Goal: Use online tool/utility: Utilize a website feature to perform a specific function

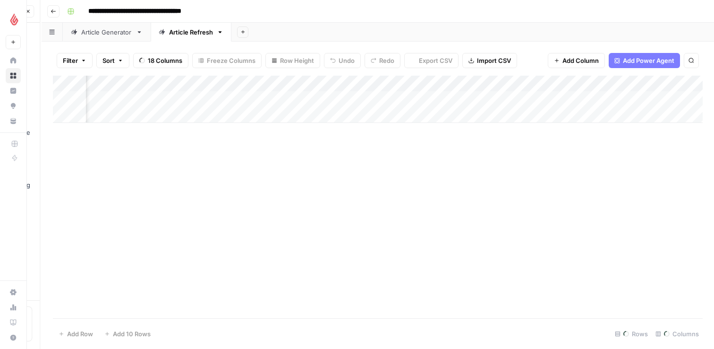
scroll to position [0, 48]
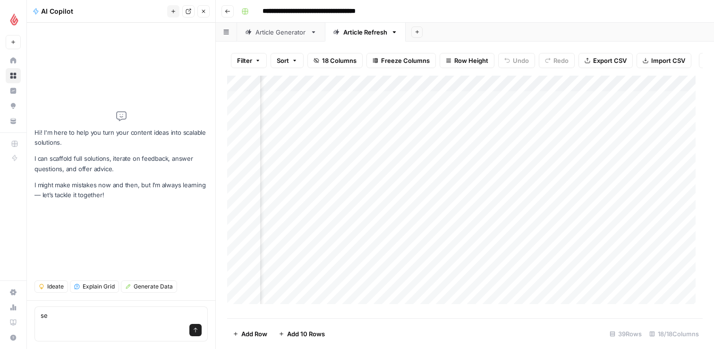
type textarea "se"
click at [204, 15] on button "Close" at bounding box center [203, 11] width 12 height 12
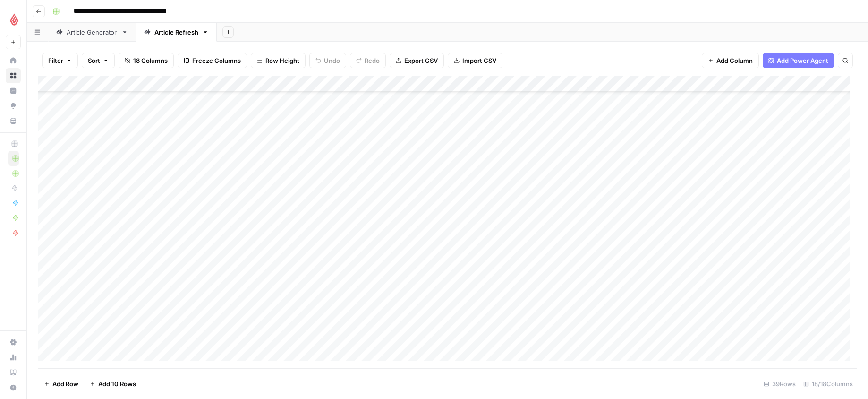
scroll to position [372, 0]
click at [279, 16] on div "**********" at bounding box center [454, 11] width 810 height 15
click at [261, 0] on header "**********" at bounding box center [447, 11] width 841 height 23
type input "****"
click at [92, 348] on div "Add Column" at bounding box center [447, 222] width 819 height 292
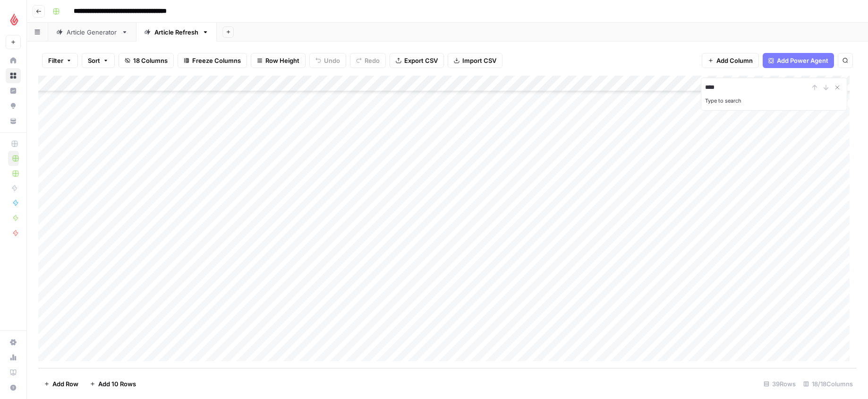
scroll to position [373, 0]
type input "**********"
click at [270, 348] on div "Add Column" at bounding box center [447, 222] width 819 height 292
click at [266, 348] on div "Add Column" at bounding box center [447, 222] width 819 height 292
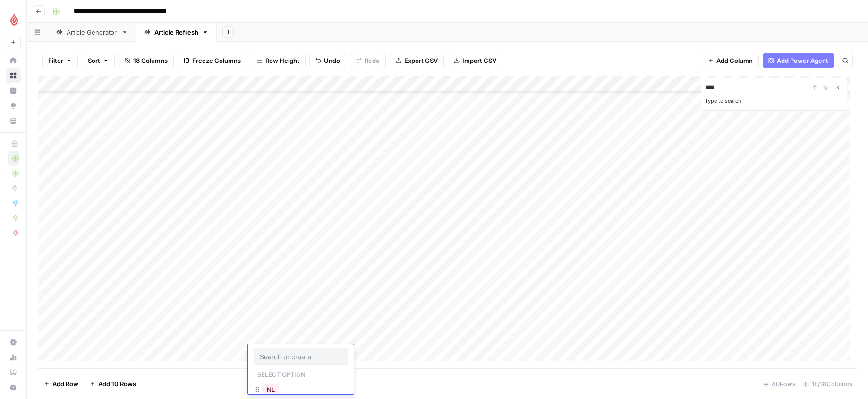
click at [266, 348] on input "text" at bounding box center [301, 356] width 82 height 9
click at [268, 348] on button "NL" at bounding box center [271, 389] width 16 height 11
click at [345, 348] on div "Add Column" at bounding box center [447, 222] width 819 height 292
drag, startPoint x: 354, startPoint y: 386, endPoint x: 414, endPoint y: 381, distance: 60.7
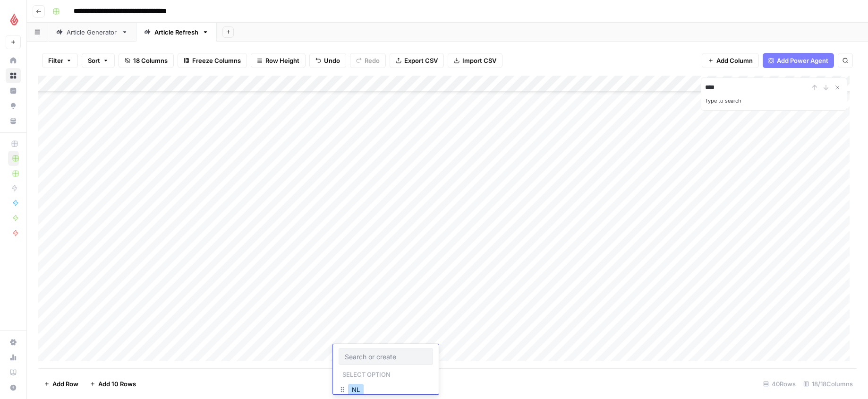
click at [354, 348] on button "NL" at bounding box center [356, 389] width 16 height 11
click at [432, 348] on div "Add Column" at bounding box center [447, 222] width 819 height 292
click at [706, 338] on div "Add Column" at bounding box center [447, 222] width 819 height 292
click at [80, 348] on div "Add Column" at bounding box center [447, 222] width 819 height 292
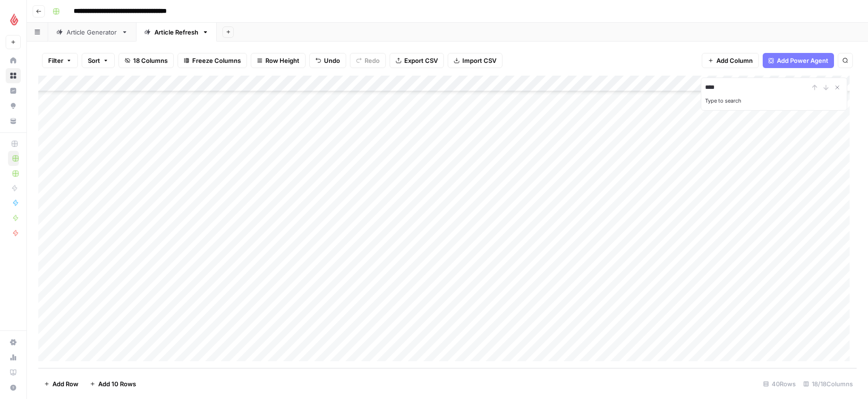
scroll to position [404, 0]
type input "**********"
click at [261, 337] on div "Add Column" at bounding box center [447, 222] width 819 height 292
click at [257, 339] on div "Add Column" at bounding box center [447, 222] width 819 height 292
click at [266, 348] on button "NL" at bounding box center [271, 373] width 16 height 11
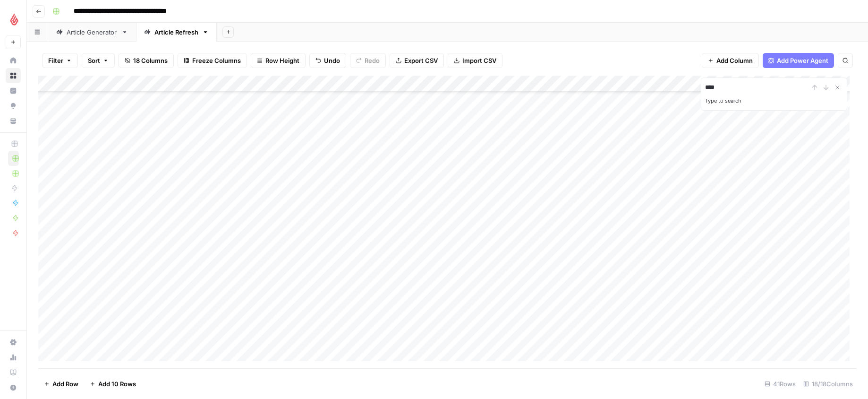
click at [349, 335] on div "Add Column" at bounding box center [447, 222] width 819 height 292
click at [358, 348] on button "NL" at bounding box center [356, 373] width 16 height 11
click at [449, 337] on div "Add Column" at bounding box center [447, 222] width 819 height 292
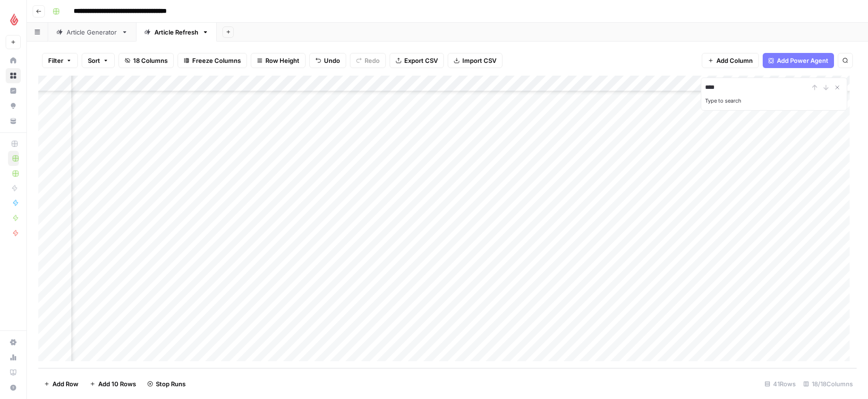
click at [579, 317] on div "Add Column" at bounding box center [447, 222] width 819 height 292
click at [319, 335] on div "Add Column" at bounding box center [447, 222] width 819 height 292
click at [670, 321] on div "Add Column" at bounding box center [447, 222] width 819 height 292
click at [703, 319] on div "Add Column" at bounding box center [447, 222] width 819 height 292
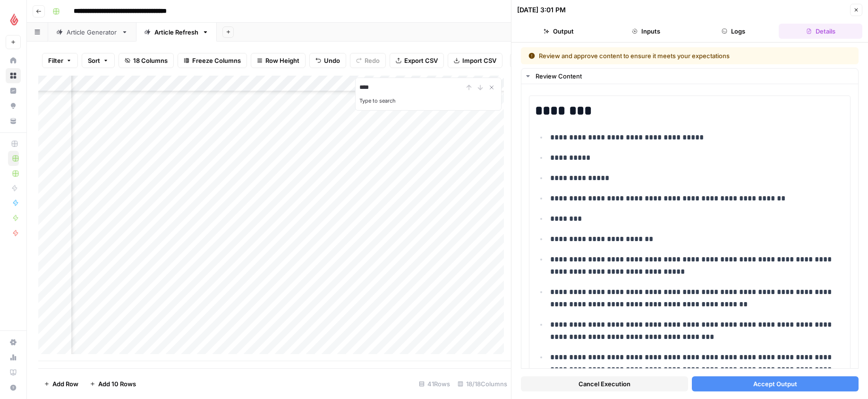
click at [714, 348] on span "Accept Output" at bounding box center [776, 383] width 44 height 9
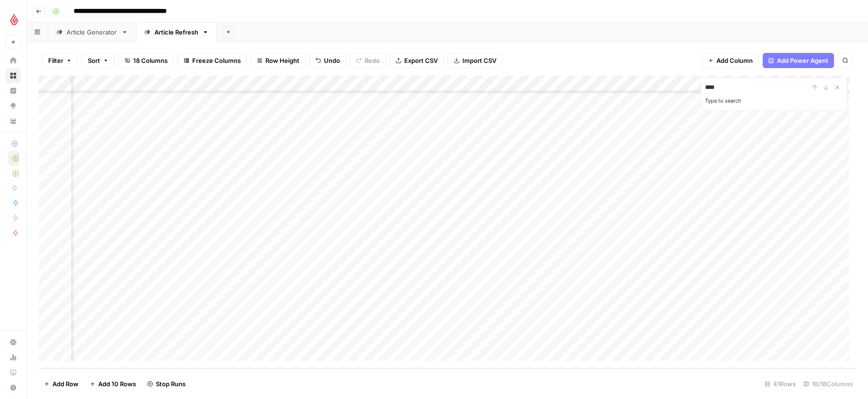
click at [656, 336] on div "Add Column" at bounding box center [447, 222] width 819 height 292
click at [96, 348] on div "Add Column" at bounding box center [447, 222] width 819 height 292
click at [227, 348] on footer "Add Row Add 10 Rows 42 Rows 18/18 Columns" at bounding box center [447, 383] width 819 height 31
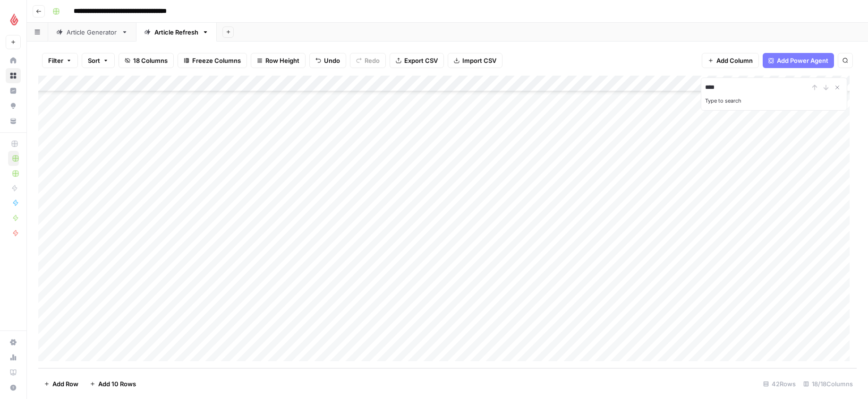
click at [275, 337] on div "Add Column" at bounding box center [447, 222] width 819 height 292
click at [275, 338] on div "Add Column" at bounding box center [447, 222] width 819 height 292
click at [275, 338] on input "text" at bounding box center [301, 340] width 82 height 9
click at [272, 348] on button "NL" at bounding box center [271, 373] width 16 height 11
click at [363, 341] on div "Add Column" at bounding box center [447, 222] width 819 height 292
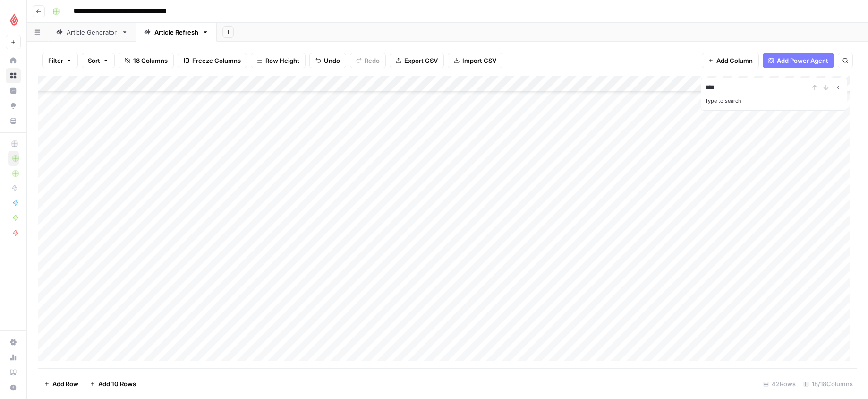
click at [363, 341] on div "Add Column" at bounding box center [447, 222] width 819 height 292
click at [357, 348] on button "NL" at bounding box center [356, 373] width 16 height 11
click at [444, 335] on div "Add Column" at bounding box center [447, 222] width 819 height 292
click at [84, 348] on div "Add Column" at bounding box center [447, 222] width 819 height 292
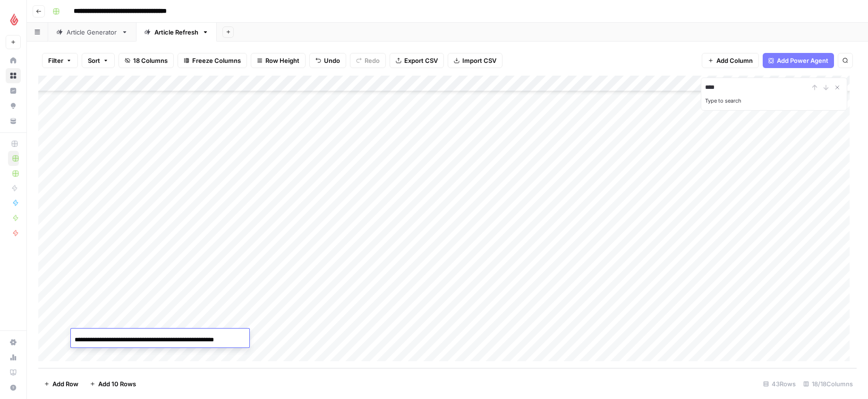
type input "**********"
click at [262, 334] on div "Add Column" at bounding box center [447, 222] width 819 height 292
click at [259, 338] on div "Add Column" at bounding box center [447, 222] width 819 height 292
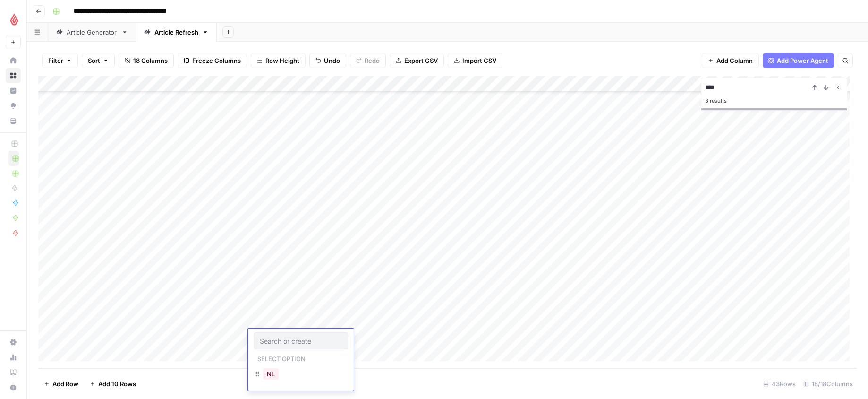
click at [259, 338] on div at bounding box center [301, 340] width 94 height 17
click at [274, 348] on button "NL" at bounding box center [271, 373] width 16 height 11
click at [353, 334] on div "Add Column" at bounding box center [447, 222] width 819 height 292
click at [353, 335] on div "Add Column" at bounding box center [447, 222] width 819 height 292
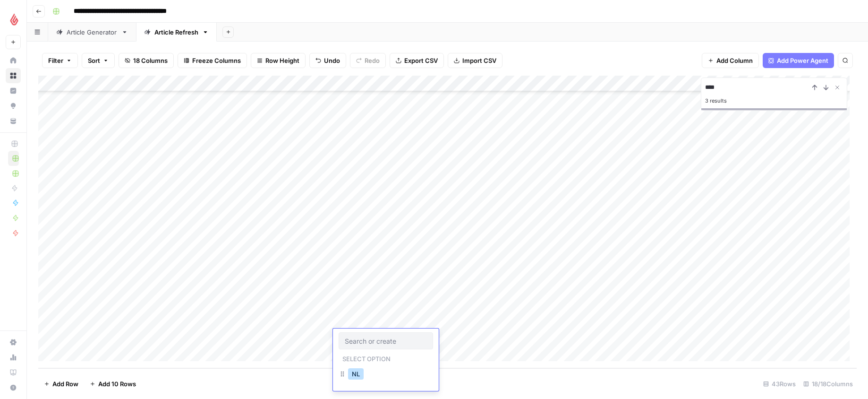
click at [355, 348] on button "NL" at bounding box center [356, 373] width 16 height 11
click at [432, 339] on div "Add Column" at bounding box center [447, 222] width 819 height 292
click at [693, 317] on div "Add Column" at bounding box center [447, 222] width 819 height 292
click at [583, 285] on div "Add Column" at bounding box center [447, 222] width 819 height 292
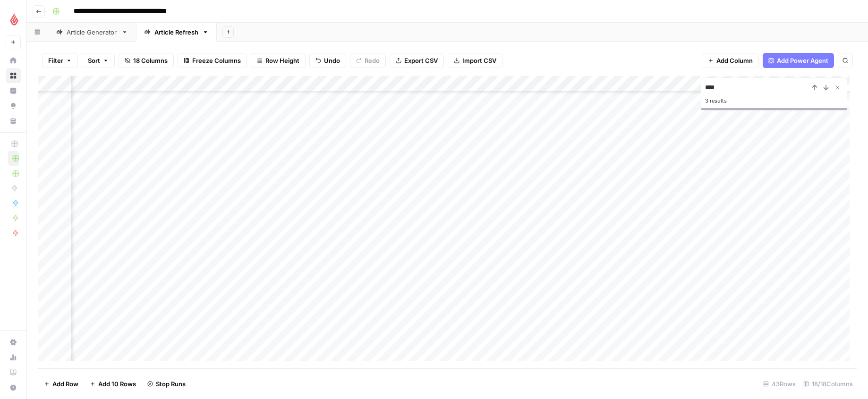
click at [315, 320] on div "Add Column" at bounding box center [447, 222] width 819 height 292
click at [242, 337] on div "Add Column" at bounding box center [447, 222] width 819 height 292
click at [614, 340] on div "Add Column" at bounding box center [447, 222] width 819 height 292
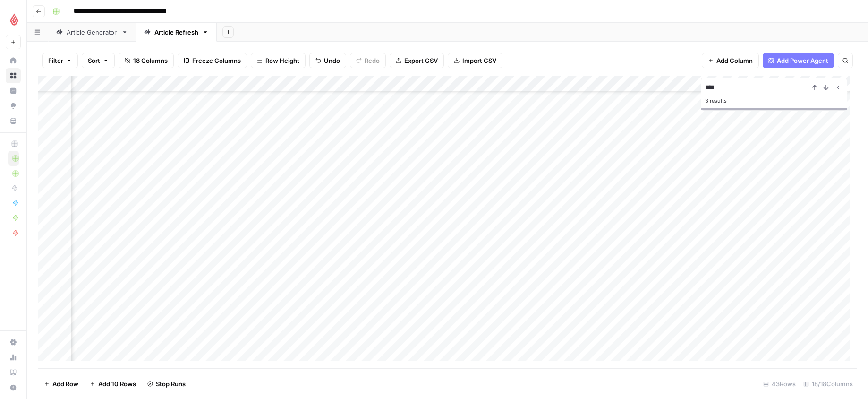
scroll to position [437, 0]
click at [97, 348] on div "Add Column" at bounding box center [447, 222] width 819 height 292
click at [264, 338] on div "Add Column" at bounding box center [447, 222] width 819 height 292
click at [260, 335] on div "Add Column" at bounding box center [447, 222] width 819 height 292
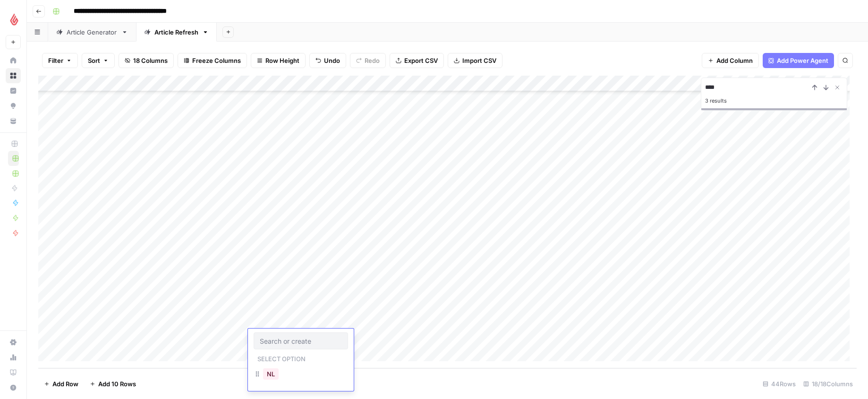
click at [260, 335] on div at bounding box center [301, 340] width 94 height 17
click at [273, 348] on button "NL" at bounding box center [271, 373] width 16 height 11
click at [349, 335] on div "Add Column" at bounding box center [447, 222] width 819 height 292
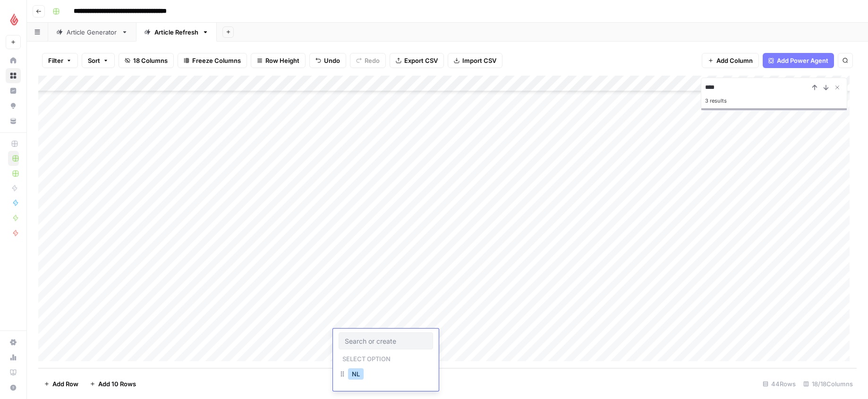
click at [355, 348] on button "NL" at bounding box center [356, 373] width 16 height 11
click at [429, 335] on div "Add Column" at bounding box center [447, 222] width 819 height 292
click at [421, 336] on div "Add Column" at bounding box center [447, 222] width 819 height 292
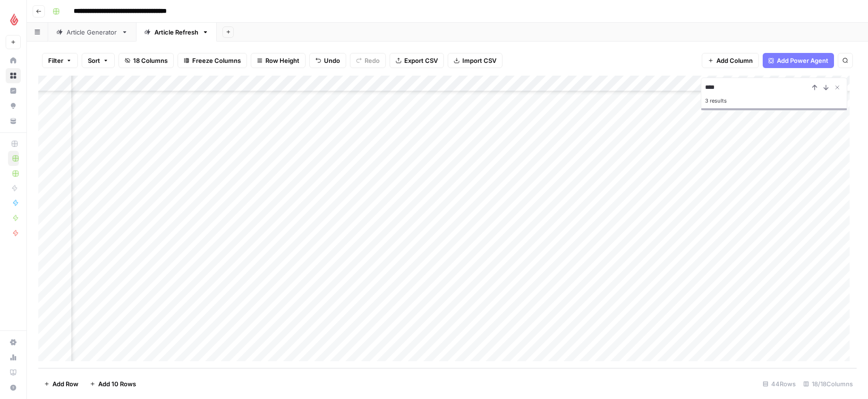
click at [589, 337] on div "Add Column" at bounding box center [447, 222] width 819 height 292
click at [465, 288] on div "Add Column" at bounding box center [447, 222] width 819 height 292
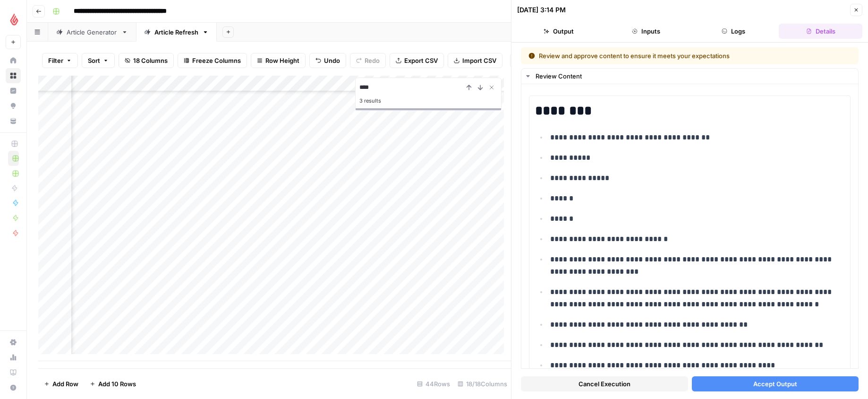
click at [714, 348] on span "Accept Output" at bounding box center [776, 383] width 44 height 9
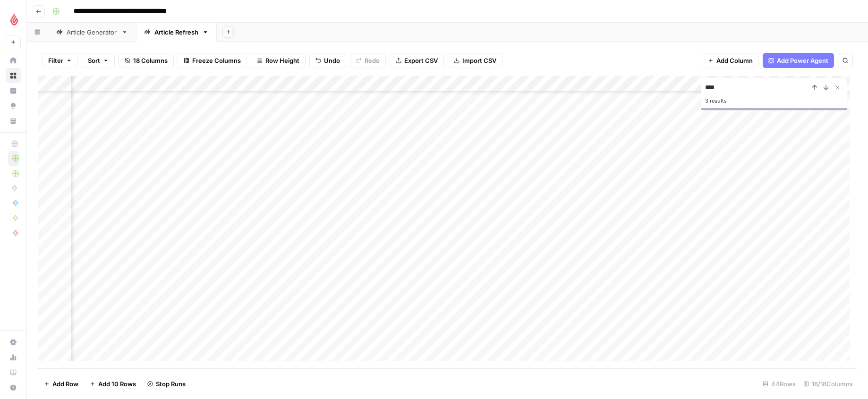
click at [469, 306] on div "Add Column" at bounding box center [447, 222] width 819 height 292
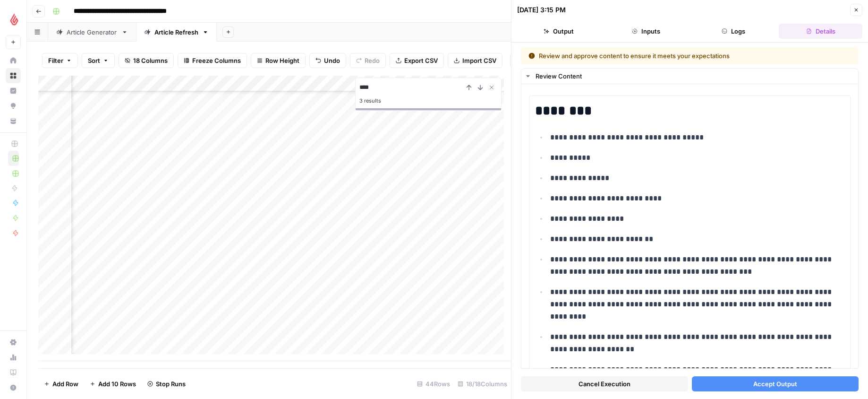
click at [714, 348] on span "Accept Output" at bounding box center [776, 383] width 44 height 9
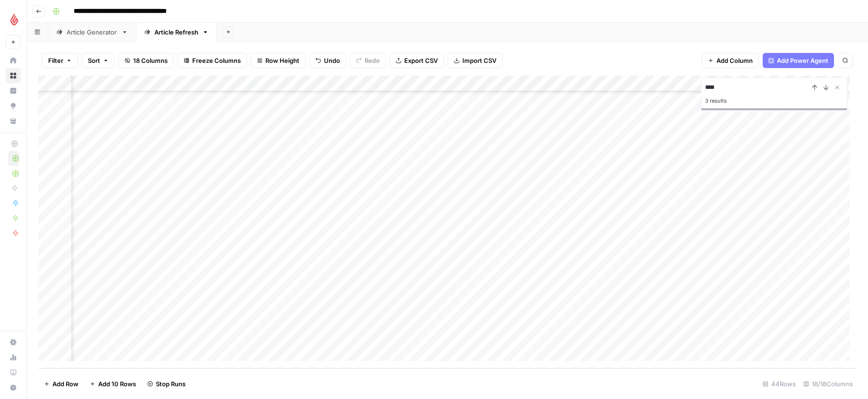
click at [470, 321] on div "Add Column" at bounding box center [447, 222] width 819 height 292
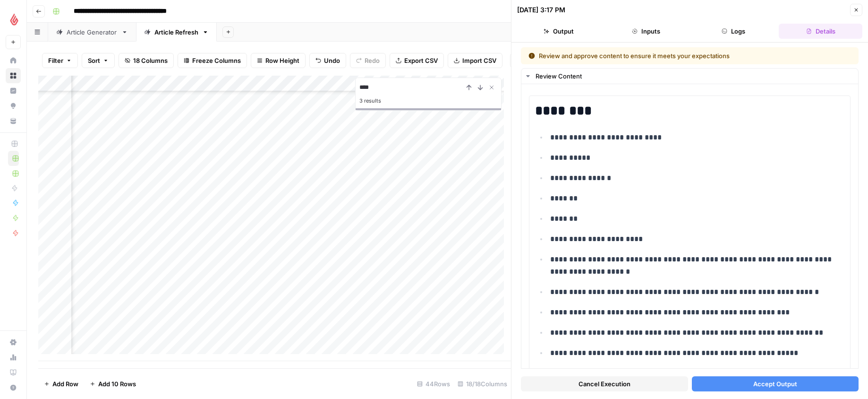
click at [714, 348] on button "Accept Output" at bounding box center [775, 383] width 167 height 15
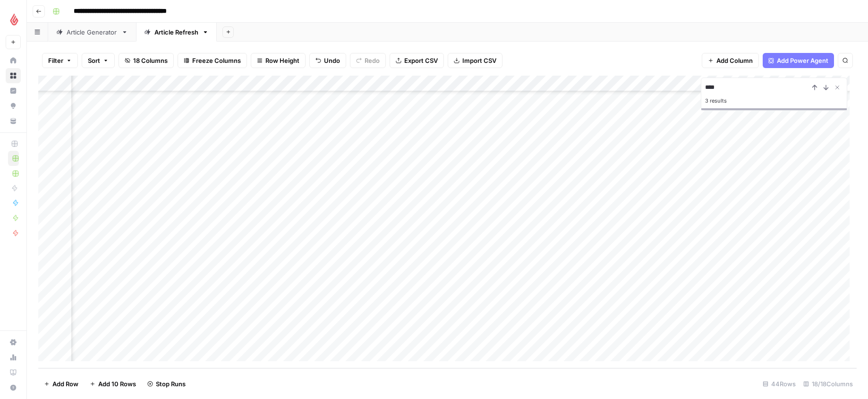
click at [469, 338] on div "Add Column" at bounding box center [447, 222] width 819 height 292
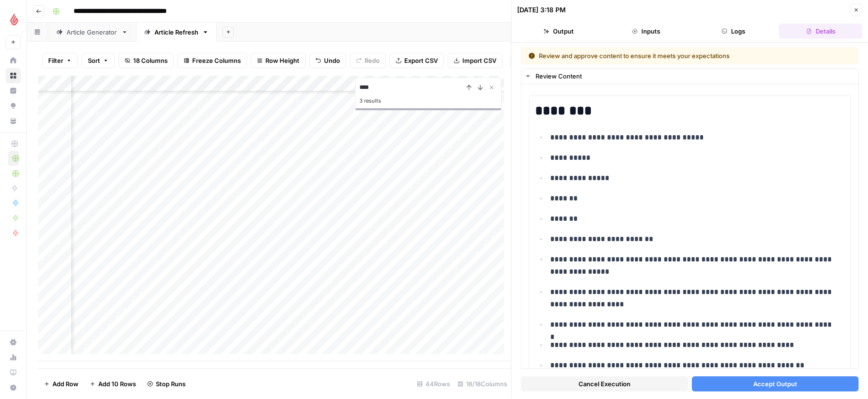
click at [714, 348] on span "Accept Output" at bounding box center [776, 383] width 44 height 9
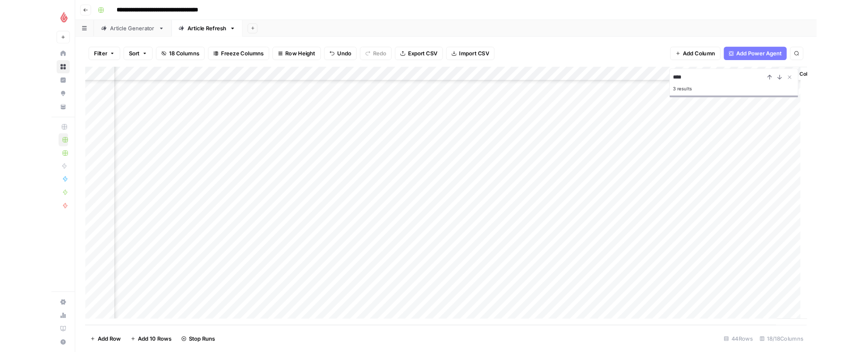
scroll to position [453, 987]
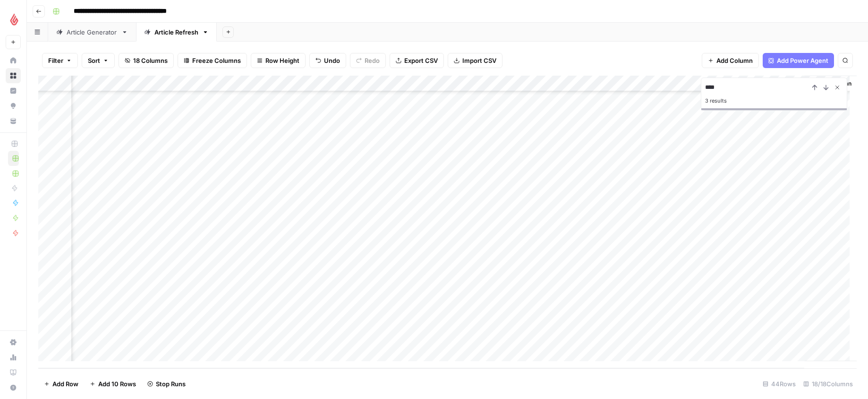
click at [714, 89] on icon "Close Search" at bounding box center [838, 88] width 8 height 8
click at [714, 274] on div "Add Column" at bounding box center [447, 222] width 819 height 292
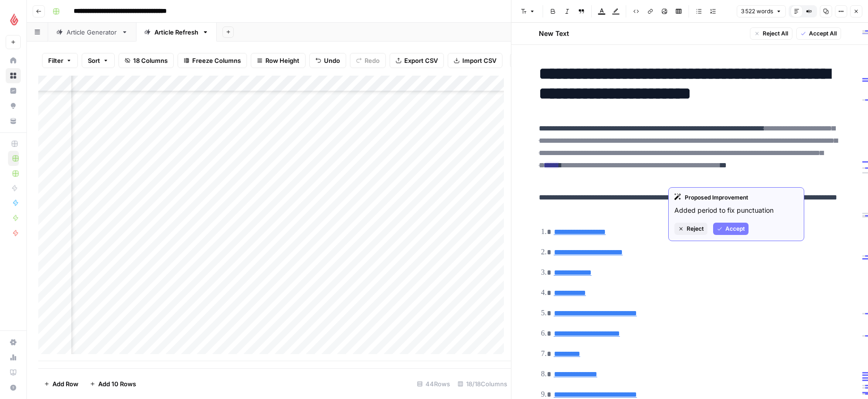
click at [714, 169] on ins "*" at bounding box center [727, 165] width 0 height 7
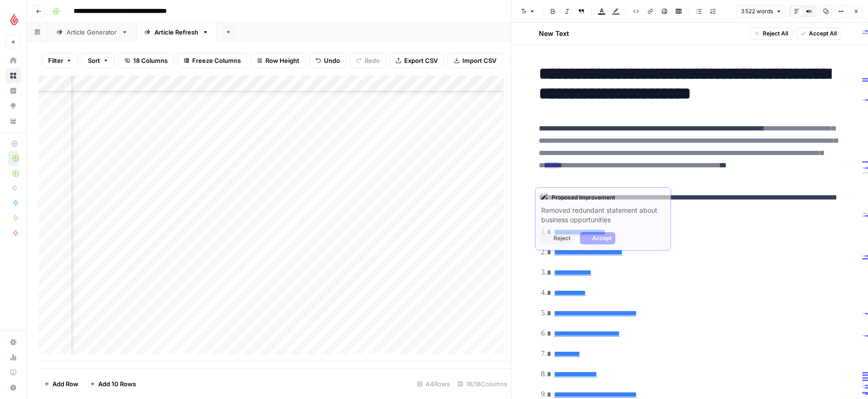
click at [559, 167] on ins "*****" at bounding box center [552, 165] width 14 height 7
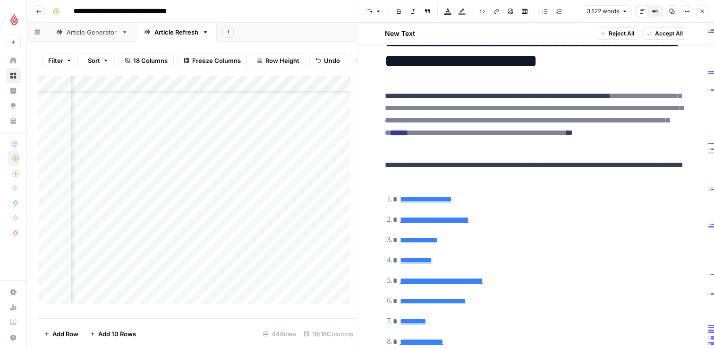
scroll to position [34, 0]
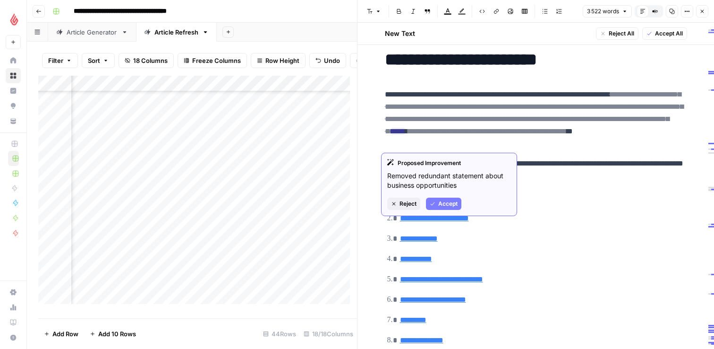
click at [453, 202] on span "Accept" at bounding box center [447, 203] width 19 height 9
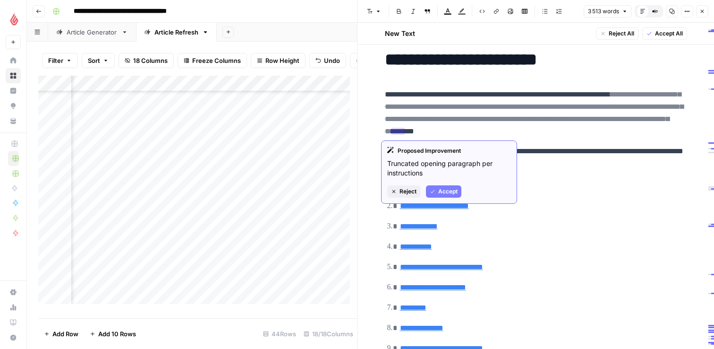
click at [405, 134] on ins "*****" at bounding box center [398, 131] width 14 height 7
click at [447, 190] on span "Accept" at bounding box center [447, 191] width 19 height 9
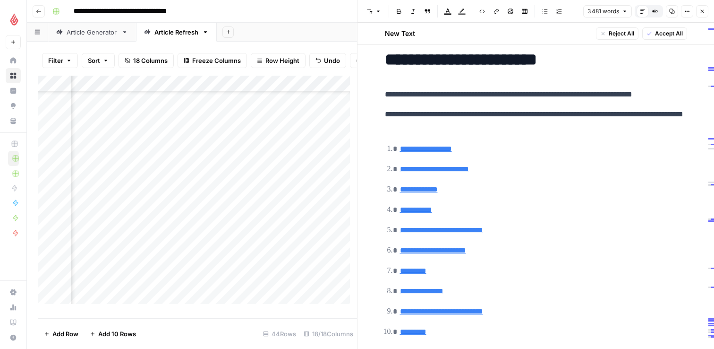
click at [633, 94] on ins "*" at bounding box center [633, 94] width 0 height 7
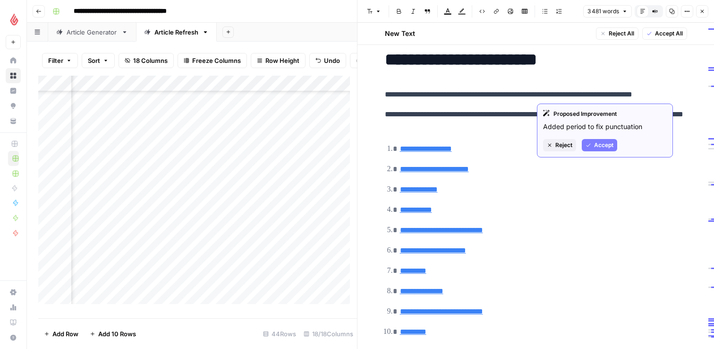
click at [607, 144] on span "Accept" at bounding box center [603, 145] width 19 height 9
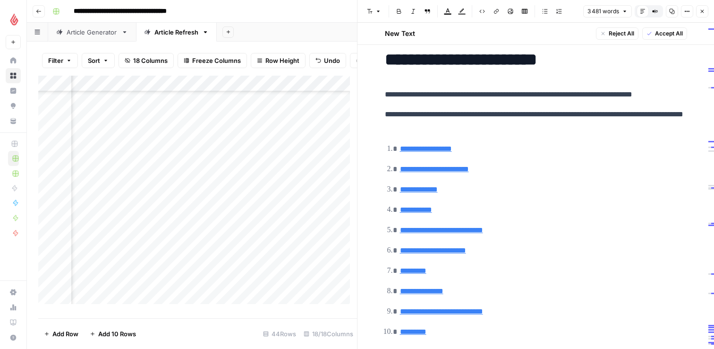
click at [505, 90] on p "**********" at bounding box center [536, 94] width 302 height 12
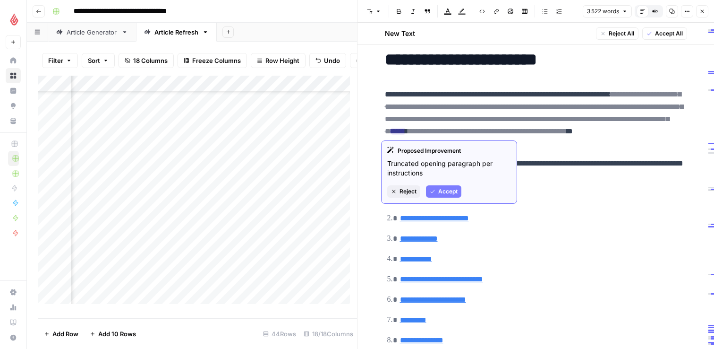
drag, startPoint x: 550, startPoint y: 143, endPoint x: 443, endPoint y: 109, distance: 112.4
click at [391, 103] on p "**********" at bounding box center [536, 118] width 302 height 61
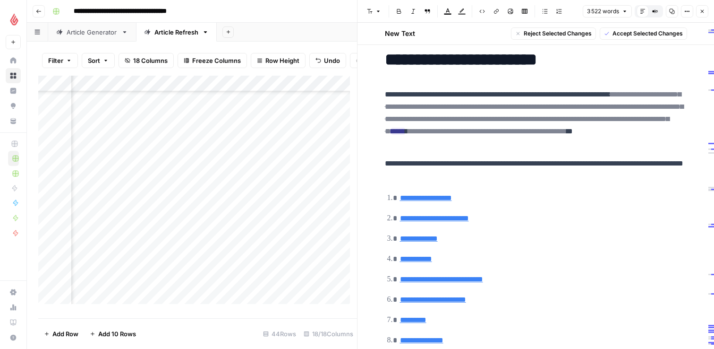
click at [594, 174] on p "**********" at bounding box center [536, 169] width 302 height 25
click at [546, 147] on p "**********" at bounding box center [536, 118] width 302 height 61
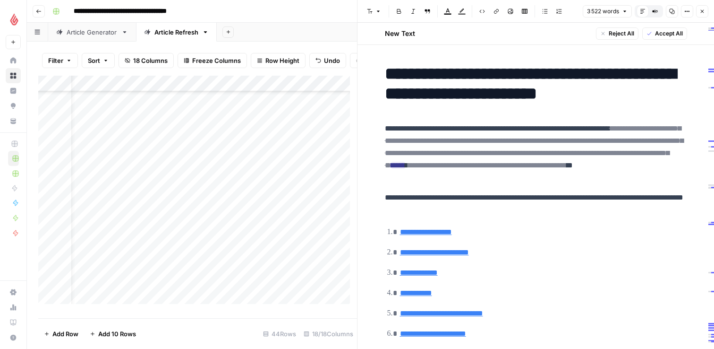
scroll to position [453, 0]
click at [149, 276] on div "Add Column" at bounding box center [197, 193] width 319 height 235
click at [242, 278] on div "Add Column" at bounding box center [197, 193] width 319 height 235
click at [461, 211] on p "**********" at bounding box center [536, 203] width 302 height 25
